Goal: Use online tool/utility: Utilize a website feature to perform a specific function

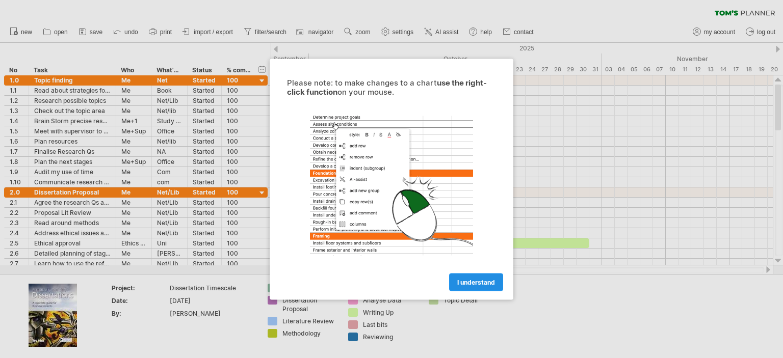
click at [482, 277] on link "I understand" at bounding box center [476, 282] width 54 height 18
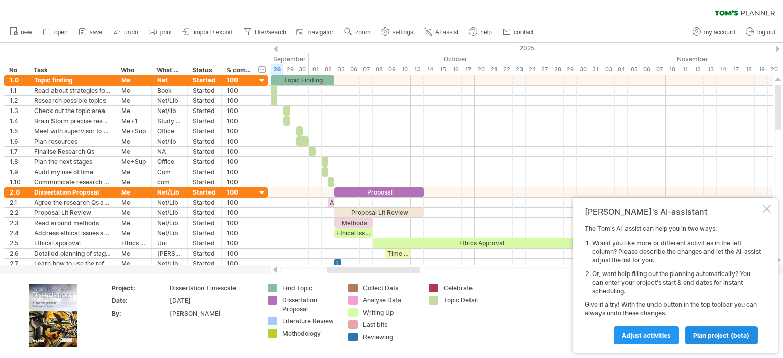
click at [708, 333] on span "plan project (beta)" at bounding box center [721, 336] width 56 height 8
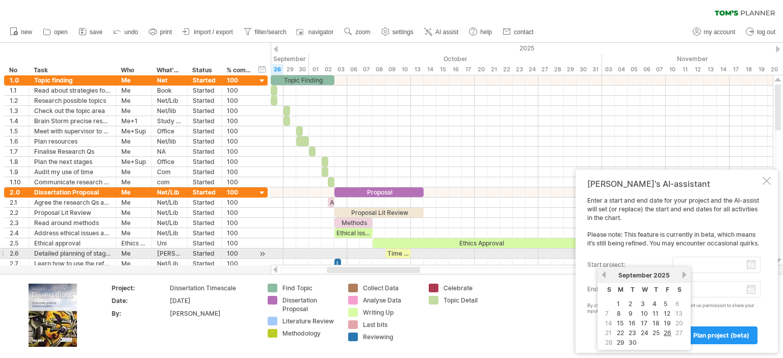
click at [688, 258] on input "start project:" at bounding box center [716, 265] width 88 height 16
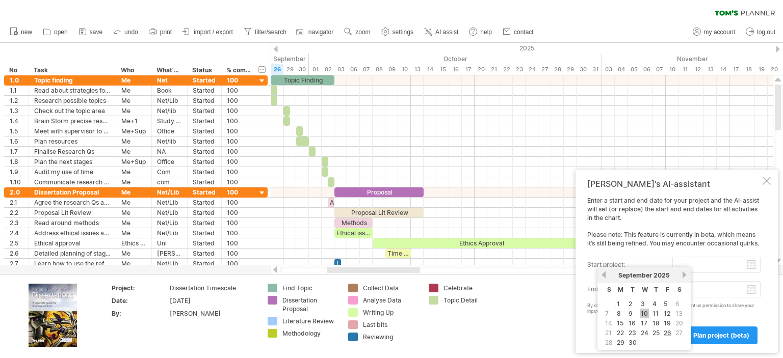
click at [643, 313] on link "10" at bounding box center [644, 314] width 9 height 10
type input "********"
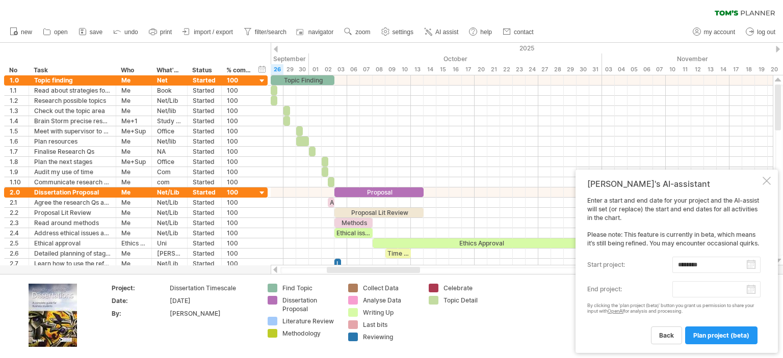
click at [687, 288] on input "end project:" at bounding box center [716, 289] width 88 height 16
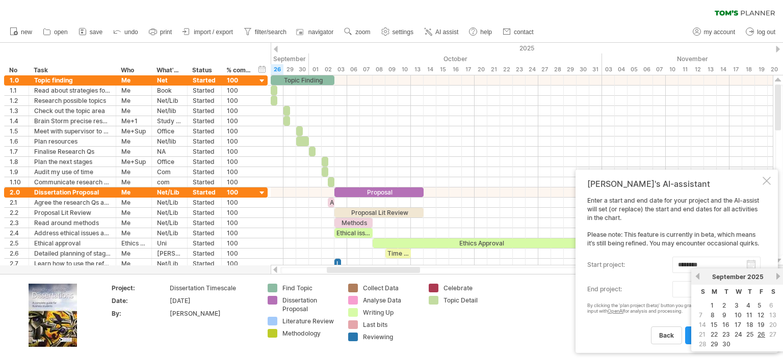
click at [777, 278] on link "next" at bounding box center [778, 277] width 8 height 8
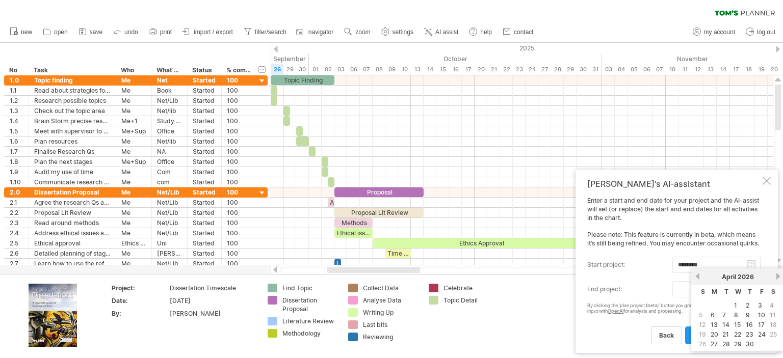
click at [777, 278] on link "next" at bounding box center [778, 277] width 8 height 8
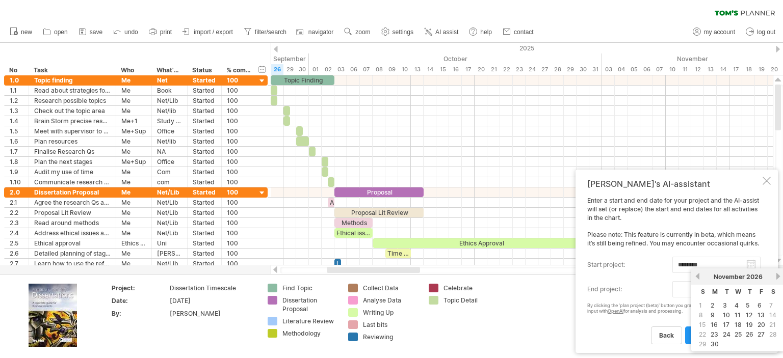
click at [777, 278] on link "next" at bounding box center [778, 277] width 8 height 8
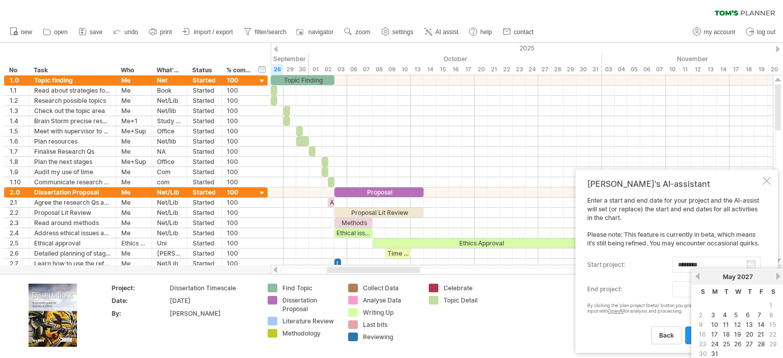
click at [777, 278] on link "next" at bounding box center [778, 277] width 8 height 8
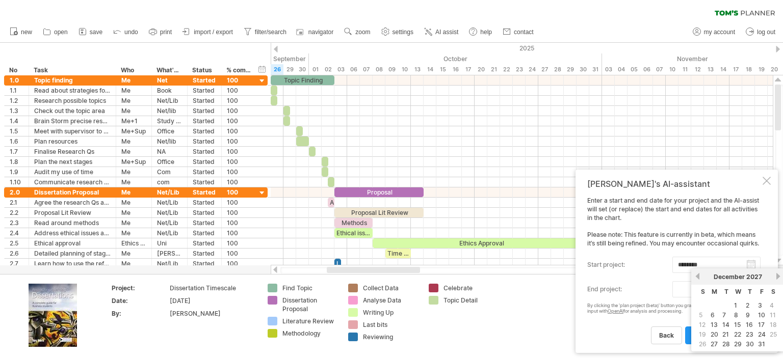
click at [777, 278] on link "next" at bounding box center [778, 277] width 8 height 8
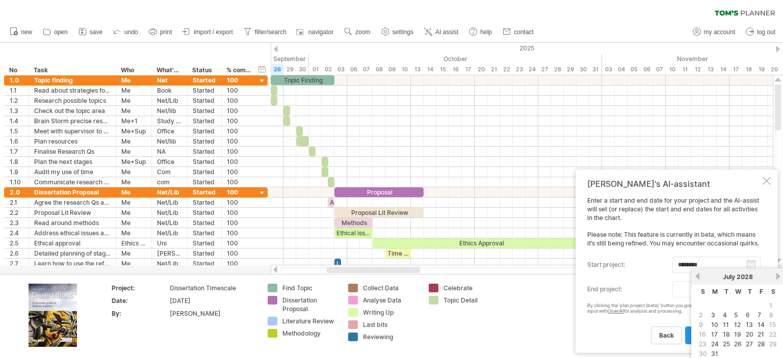
click at [777, 278] on link "next" at bounding box center [778, 277] width 8 height 8
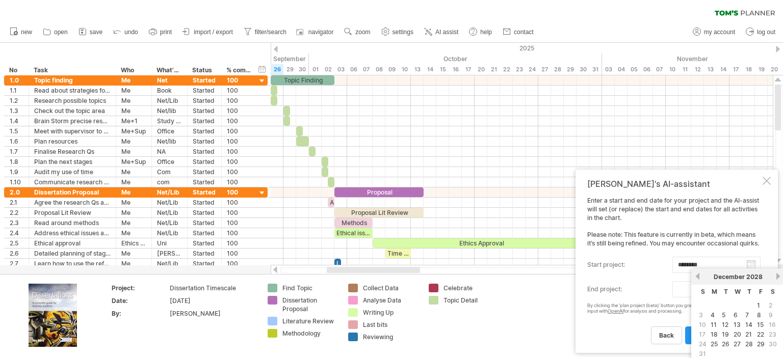
click at [777, 278] on link "next" at bounding box center [778, 277] width 8 height 8
click at [777, 278] on link "next" at bounding box center [777, 277] width 8 height 8
click at [699, 275] on link "previous" at bounding box center [698, 277] width 8 height 8
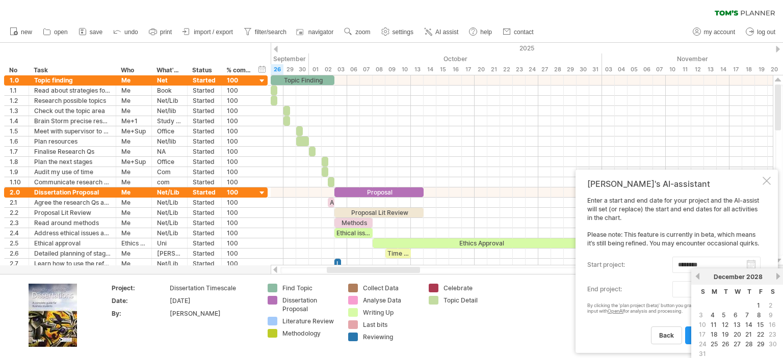
click at [699, 275] on link "previous" at bounding box center [698, 277] width 8 height 8
click at [759, 305] on link "1" at bounding box center [758, 306] width 5 height 10
type input "********"
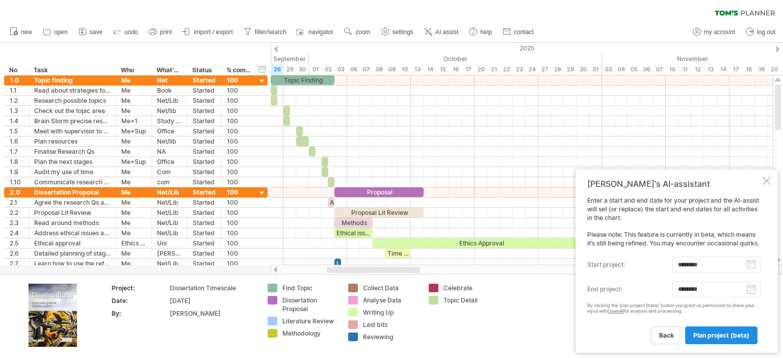
click at [732, 332] on span "plan project (beta)" at bounding box center [721, 336] width 56 height 8
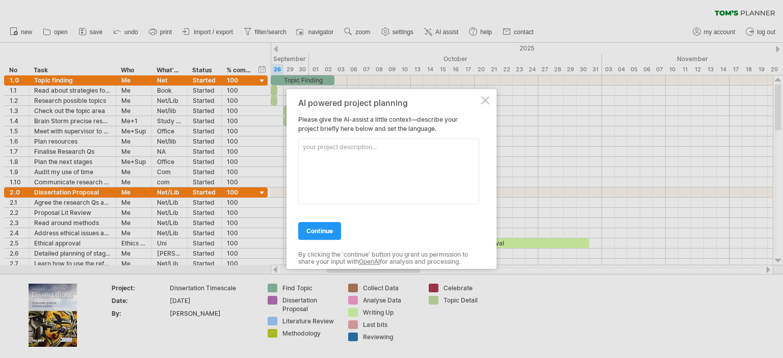
click at [384, 159] on textarea at bounding box center [388, 172] width 181 height 66
paste textarea "PhD Project: Community-Based Intervention"
type textarea "PhD Project: Community-Based Intervention"
click at [323, 234] on span "continue" at bounding box center [319, 231] width 27 height 8
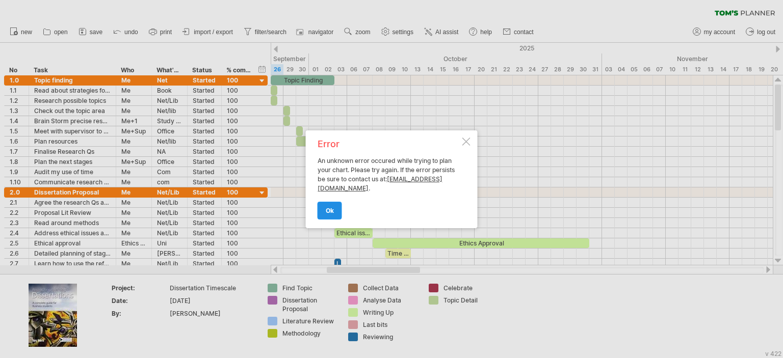
click at [333, 205] on link "ok" at bounding box center [330, 211] width 24 height 18
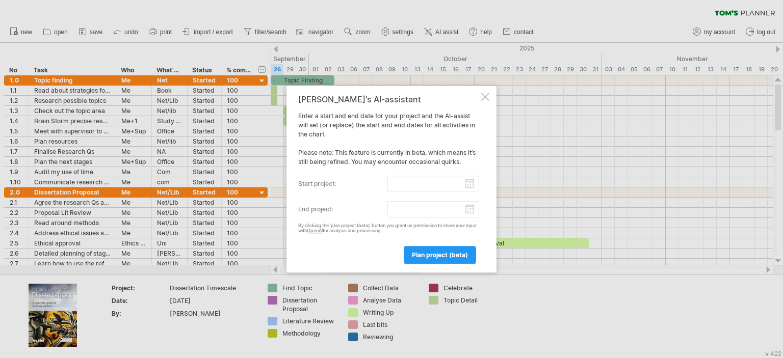
click at [487, 96] on div at bounding box center [485, 97] width 8 height 8
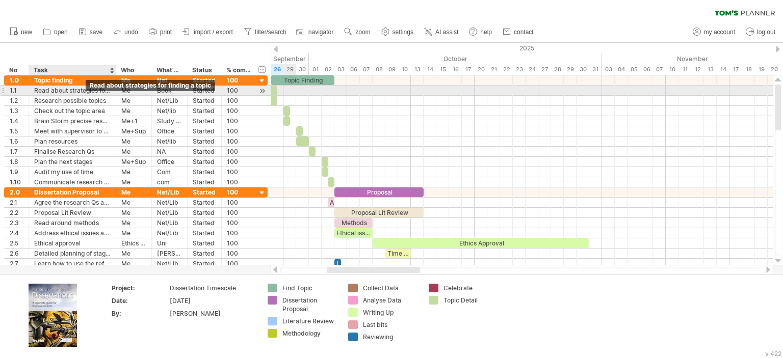
click at [86, 93] on div "Read about strategies for finding a topic" at bounding box center [72, 91] width 76 height 10
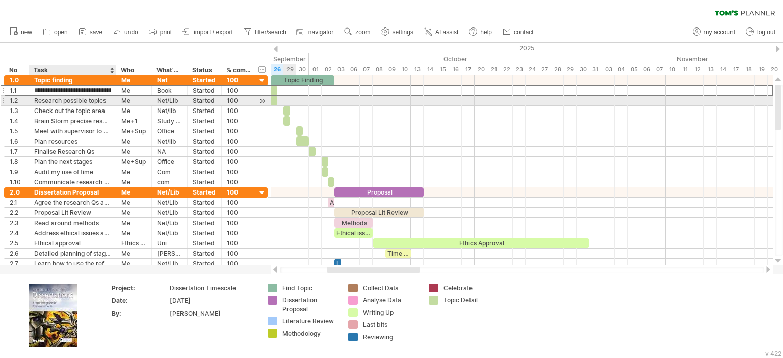
click at [74, 101] on div "Research possible topics" at bounding box center [72, 101] width 76 height 10
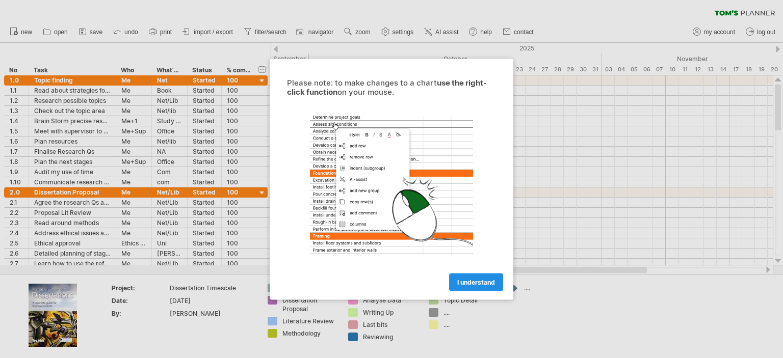
click at [487, 277] on link "I understand" at bounding box center [476, 282] width 54 height 18
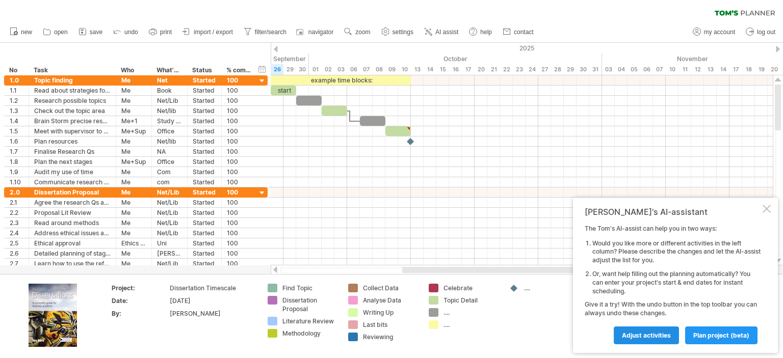
click at [657, 330] on link "Adjust activities" at bounding box center [646, 336] width 65 height 18
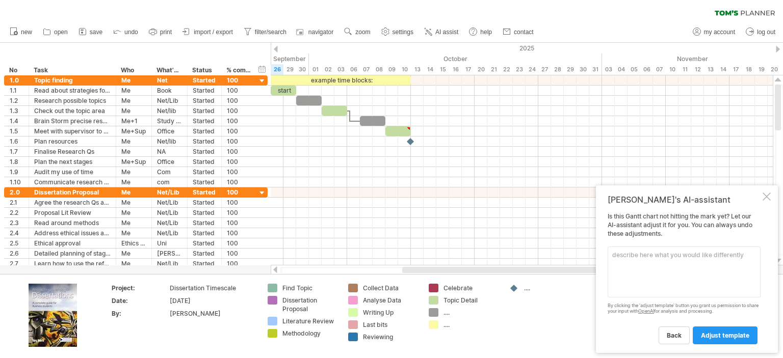
click at [661, 274] on textarea at bounding box center [684, 272] width 153 height 51
paste textarea "PhD Project: Community-Based Intervention"
type textarea "PhD Project: Community-Based Intervention"
click at [708, 329] on link "adjust template" at bounding box center [725, 336] width 65 height 18
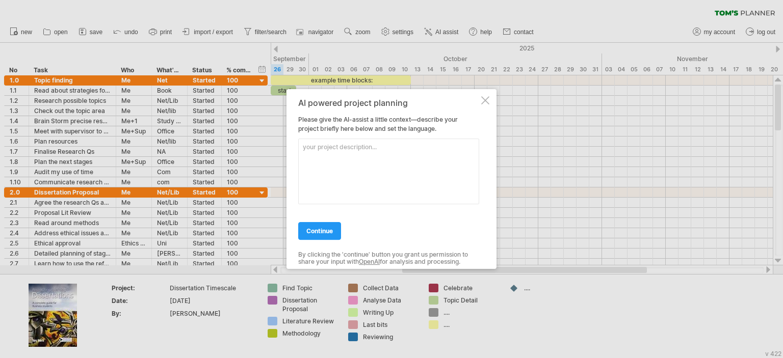
click at [483, 99] on div at bounding box center [485, 100] width 8 height 8
